Goal: Communication & Community: Answer question/provide support

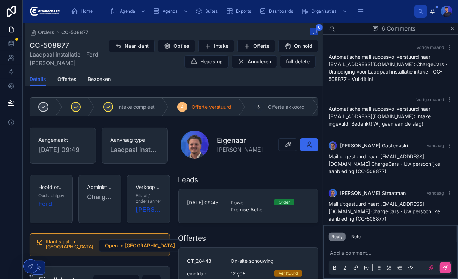
scroll to position [81, 0]
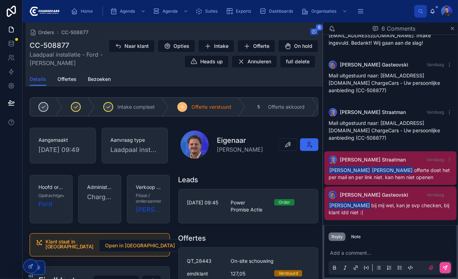
click at [446, 193] on icon at bounding box center [449, 195] width 6 height 6
click at [388, 251] on p at bounding box center [392, 253] width 124 height 7
click at [356, 236] on div "Note" at bounding box center [356, 237] width 10 height 6
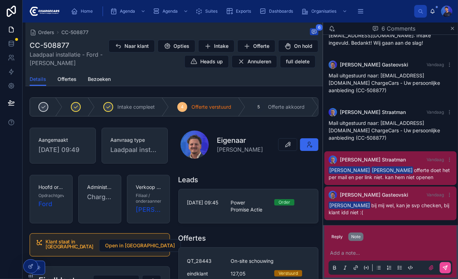
click at [377, 254] on p at bounding box center [392, 253] width 124 height 7
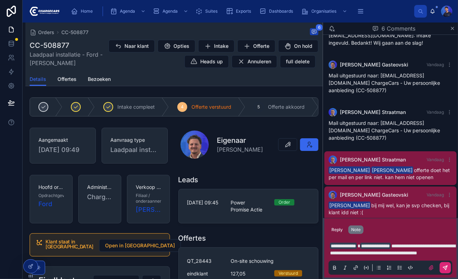
click at [447, 267] on icon at bounding box center [445, 268] width 4 height 4
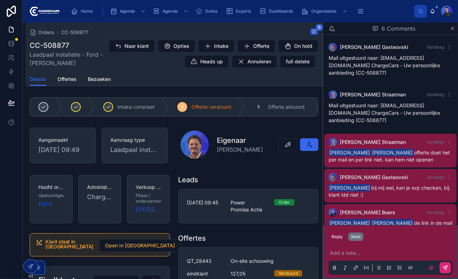
scroll to position [123, 0]
